Goal: Communication & Community: Answer question/provide support

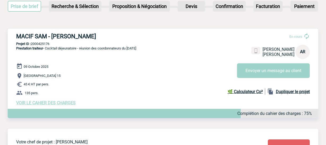
scroll to position [72, 0]
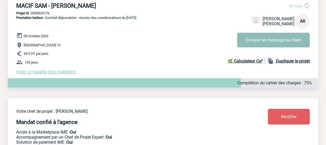
click at [258, 36] on button "Envoyer un message au client" at bounding box center [273, 40] width 73 height 15
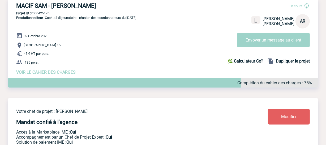
click at [37, 13] on p "Projet ID : 2000425176" at bounding box center [163, 13] width 311 height 4
copy p "2000425176"
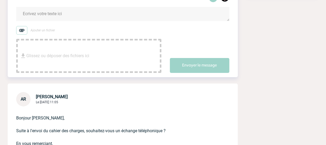
scroll to position [87, 0]
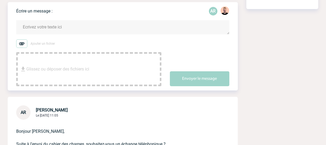
click at [39, 24] on textarea at bounding box center [122, 27] width 213 height 14
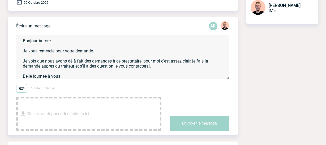
scroll to position [0, 0]
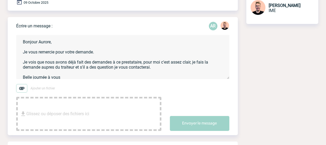
drag, startPoint x: 52, startPoint y: 72, endPoint x: 21, endPoint y: 37, distance: 46.7
click at [21, 37] on textarea "Bonjour Aurore, Je vous remercie pour votre demande. Je vois que nous avons déj…" at bounding box center [122, 57] width 213 height 44
paste textarea "constate que nous avons déjà sollicité ce prestataire. Pour moi, c’est assez cl…"
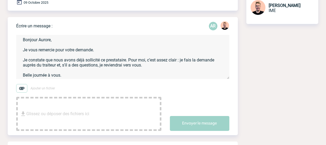
scroll to position [7, 0]
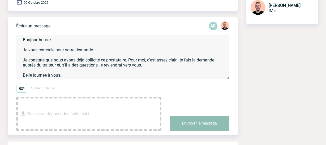
type textarea "Bonjour Aurore, Je vous remercie pour votre demande. Je constate que nous avons…"
click at [187, 124] on button "Envoyer le message" at bounding box center [200, 123] width 60 height 15
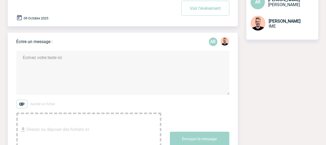
scroll to position [48, 0]
